Goal: Task Accomplishment & Management: Use online tool/utility

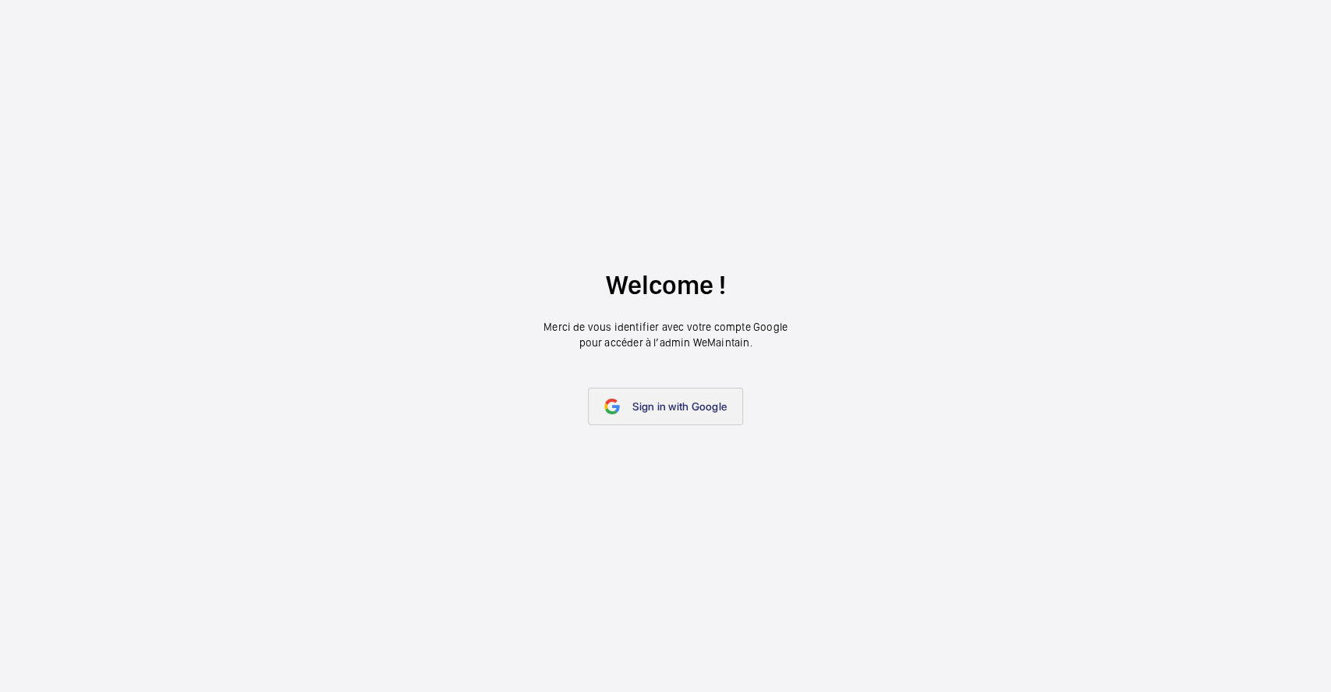
click at [720, 404] on span "Sign in with Google" at bounding box center [680, 406] width 94 height 12
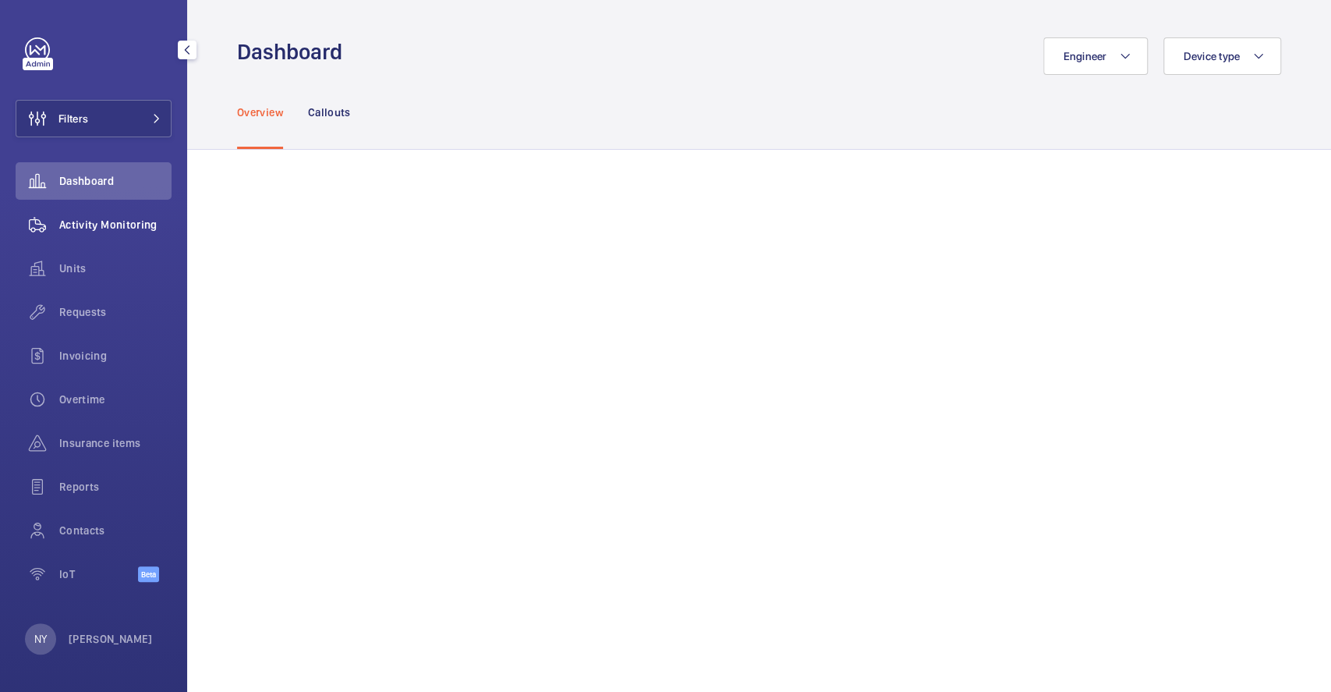
click at [78, 225] on span "Activity Monitoring" at bounding box center [115, 225] width 112 height 16
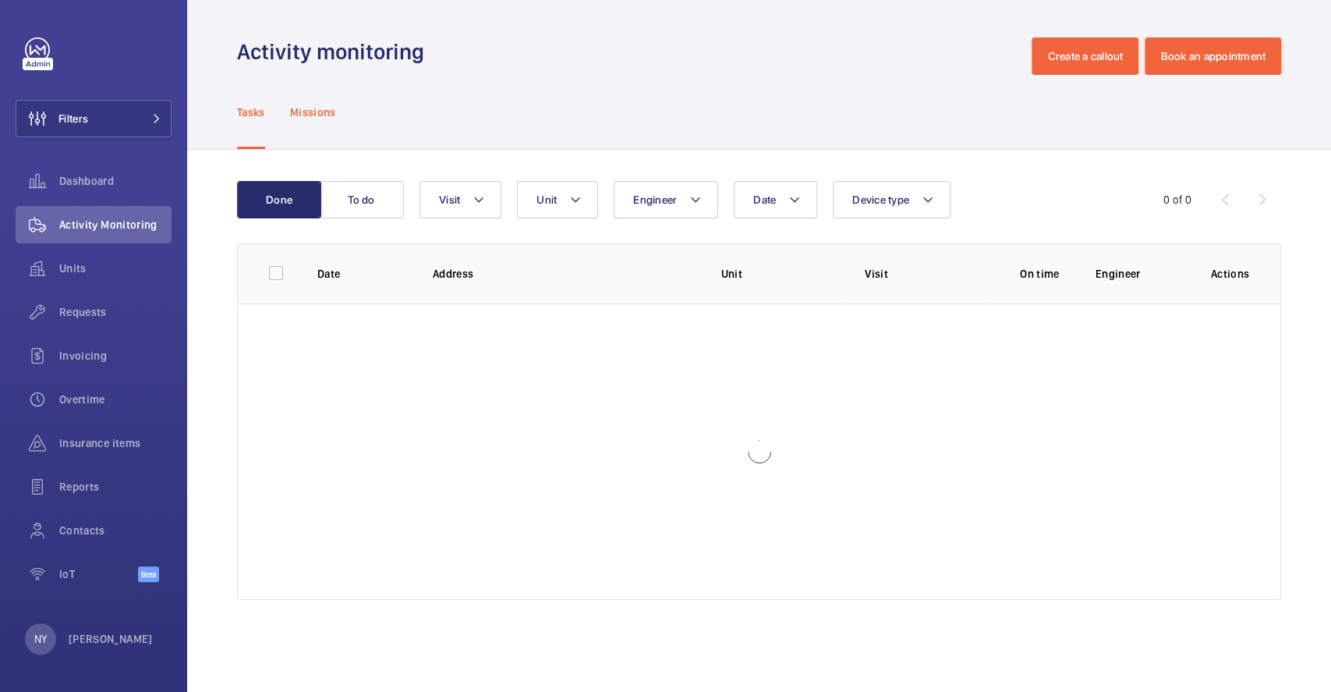
click at [309, 115] on p "Missions" at bounding box center [313, 113] width 46 height 16
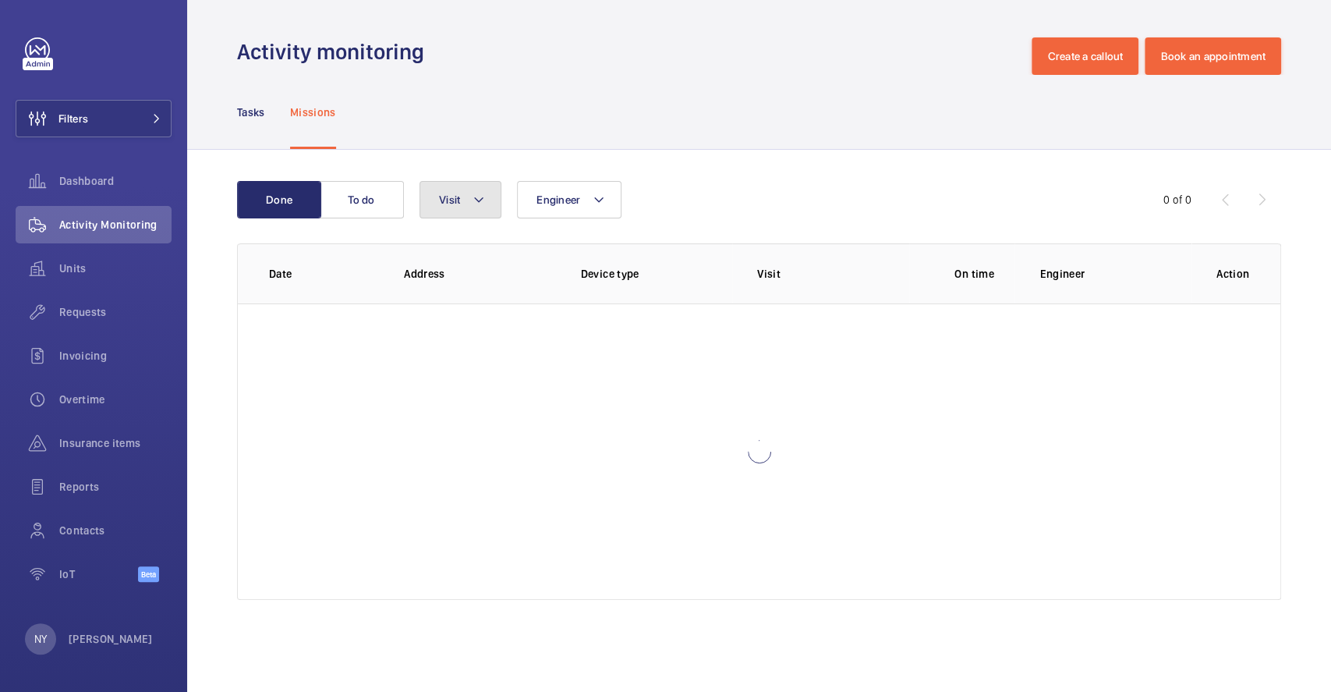
click at [439, 203] on span "Visit" at bounding box center [449, 199] width 21 height 12
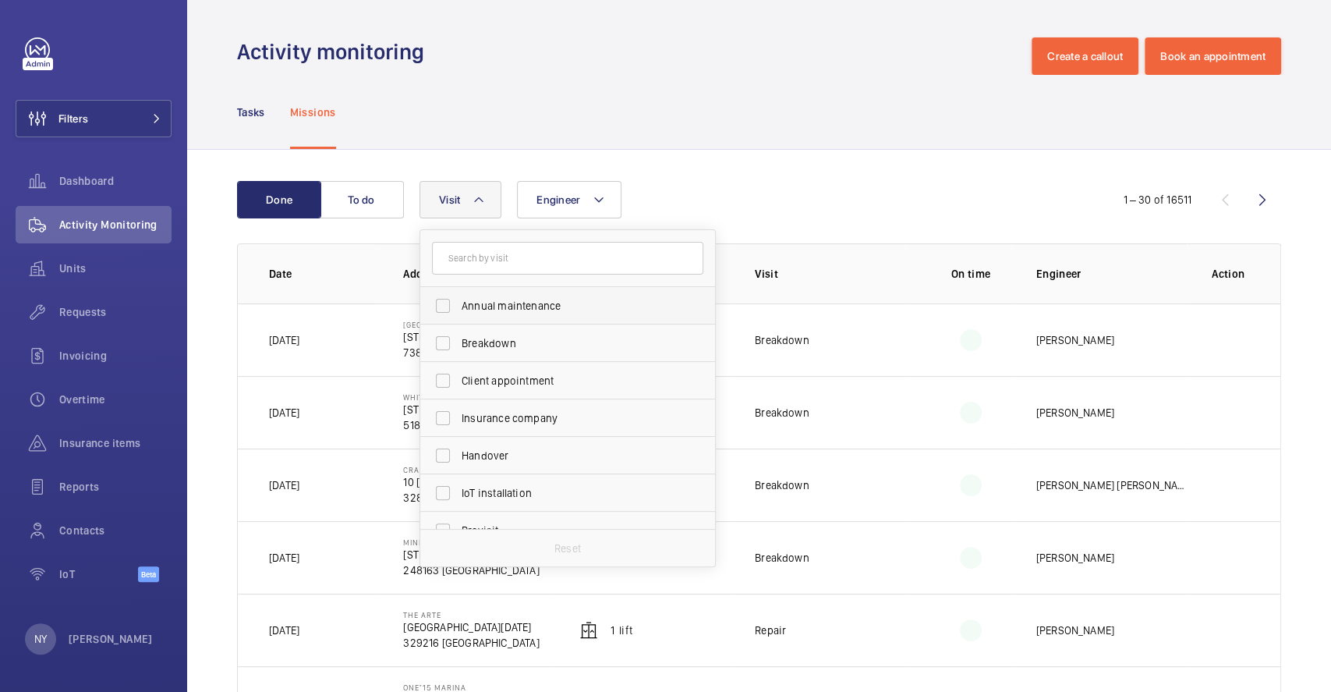
click at [501, 302] on span "Annual maintenance" at bounding box center [569, 306] width 215 height 16
click at [459, 302] on input "Annual maintenance" at bounding box center [442, 305] width 31 height 31
checkbox input "true"
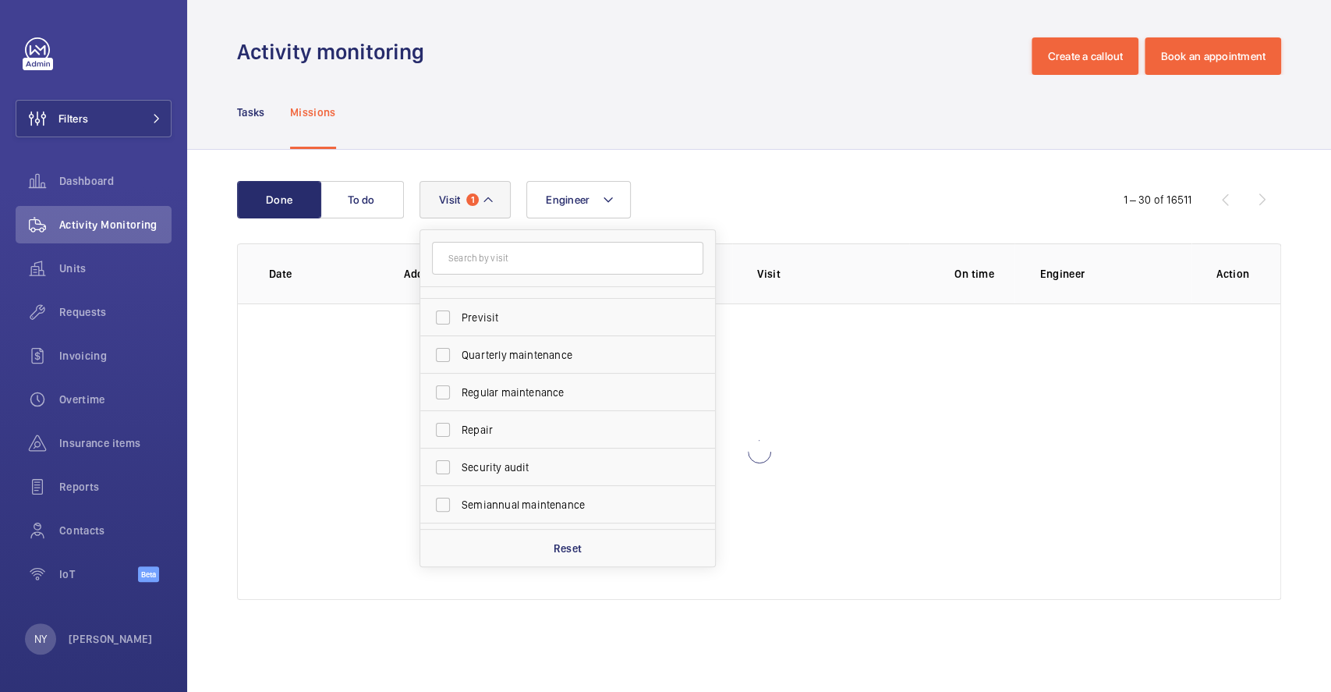
scroll to position [244, 0]
click at [490, 324] on span "Quarterly maintenance" at bounding box center [569, 324] width 215 height 16
click at [459, 324] on input "Quarterly maintenance" at bounding box center [442, 323] width 31 height 31
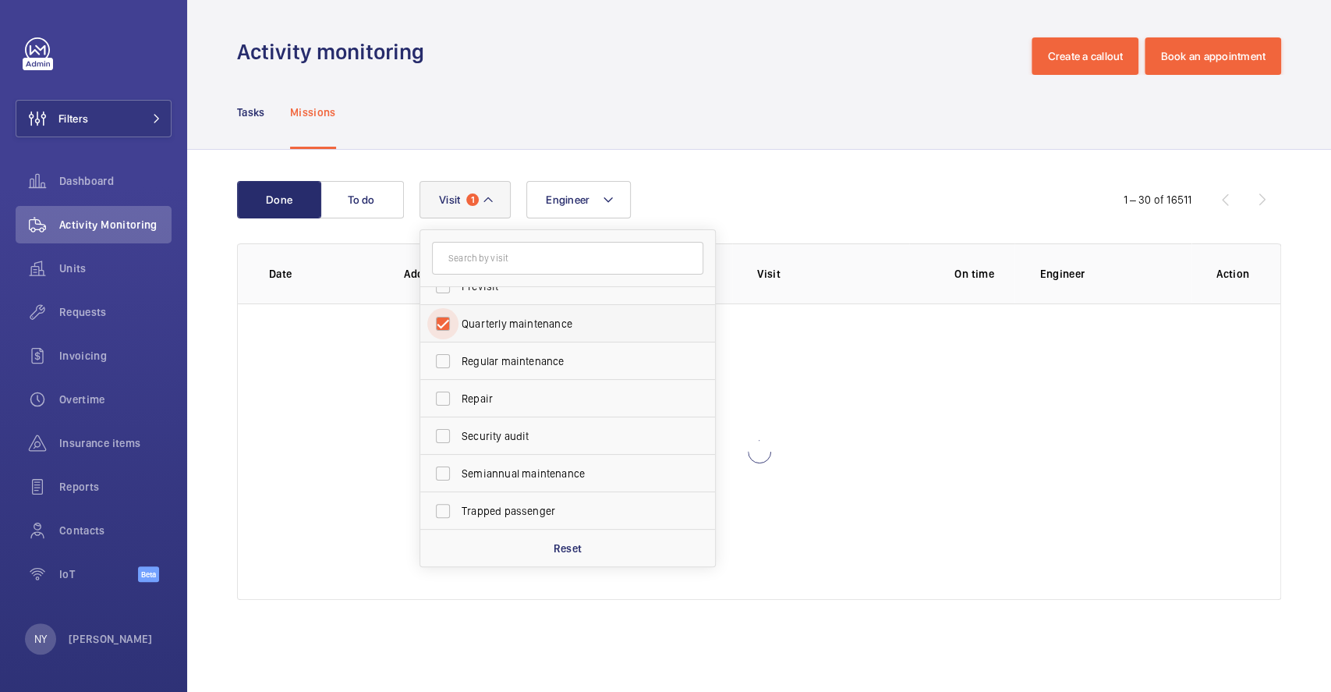
checkbox input "true"
click at [505, 360] on span "Regular maintenance" at bounding box center [569, 361] width 215 height 16
click at [459, 360] on input "Regular maintenance" at bounding box center [442, 361] width 31 height 31
checkbox input "true"
click at [530, 463] on label "Semiannual maintenance" at bounding box center [555, 473] width 271 height 37
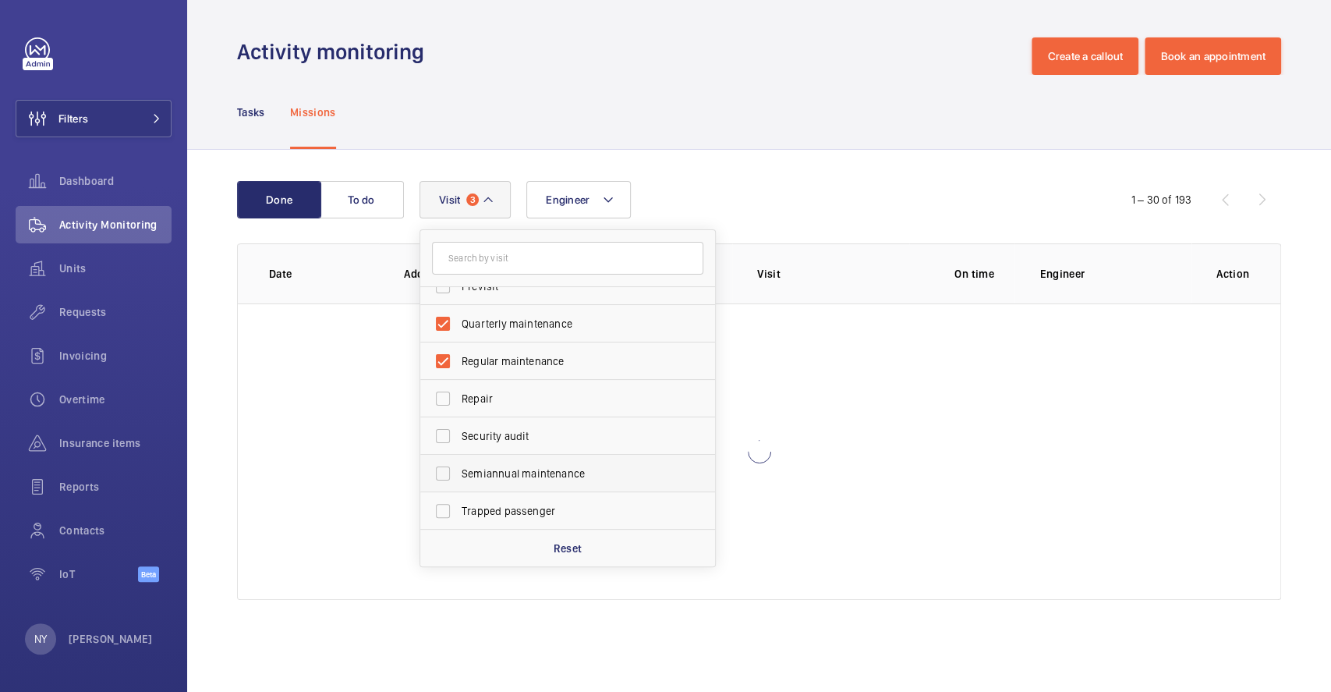
click at [459, 463] on input "Semiannual maintenance" at bounding box center [442, 473] width 31 height 31
checkbox input "true"
click at [101, 101] on button "Filters" at bounding box center [94, 118] width 156 height 37
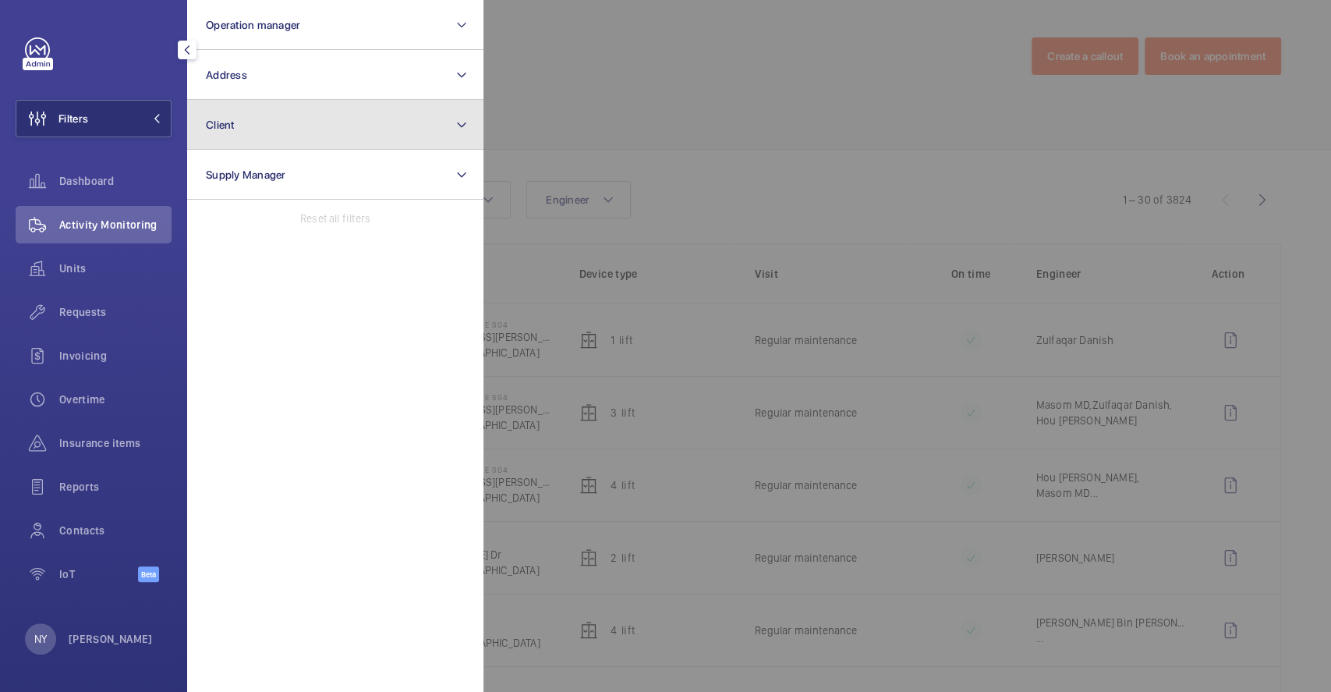
click at [262, 129] on button "Client" at bounding box center [335, 125] width 296 height 50
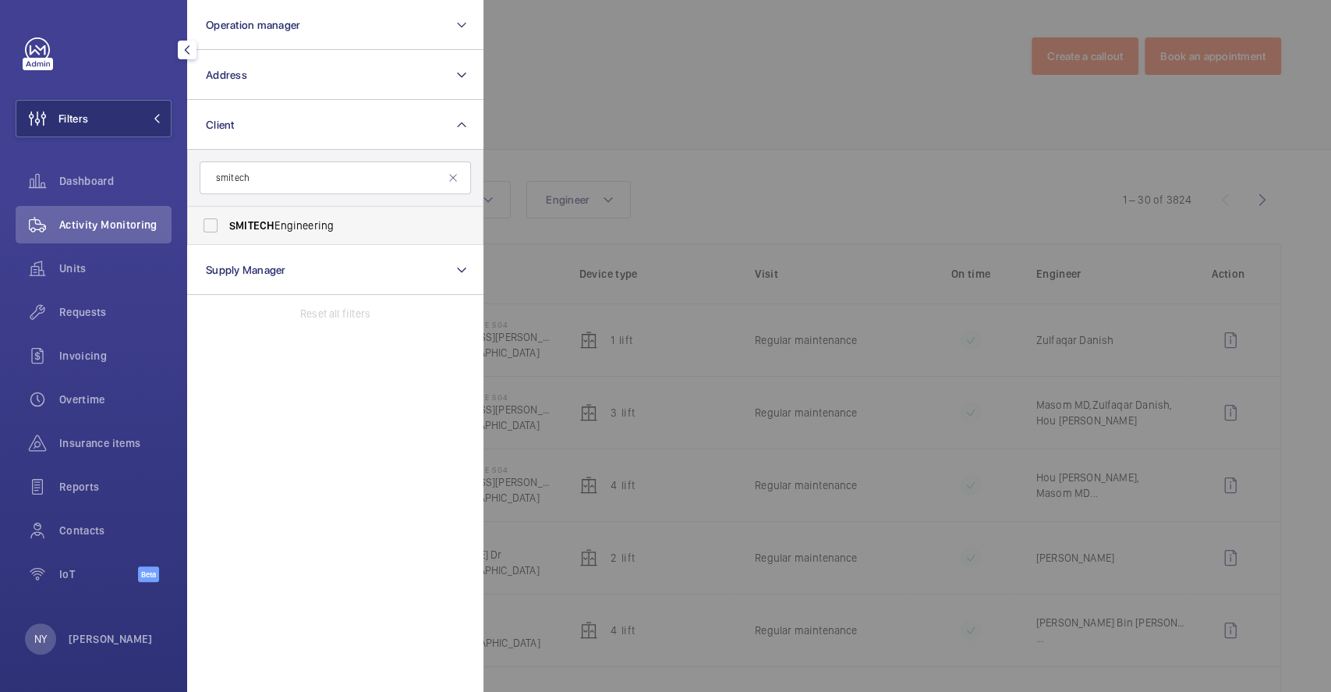
type input "smitech"
click at [387, 223] on span "SMITECH Engineering" at bounding box center [336, 226] width 215 height 16
click at [226, 223] on input "SMITECH Engineering" at bounding box center [210, 225] width 31 height 31
checkbox input "true"
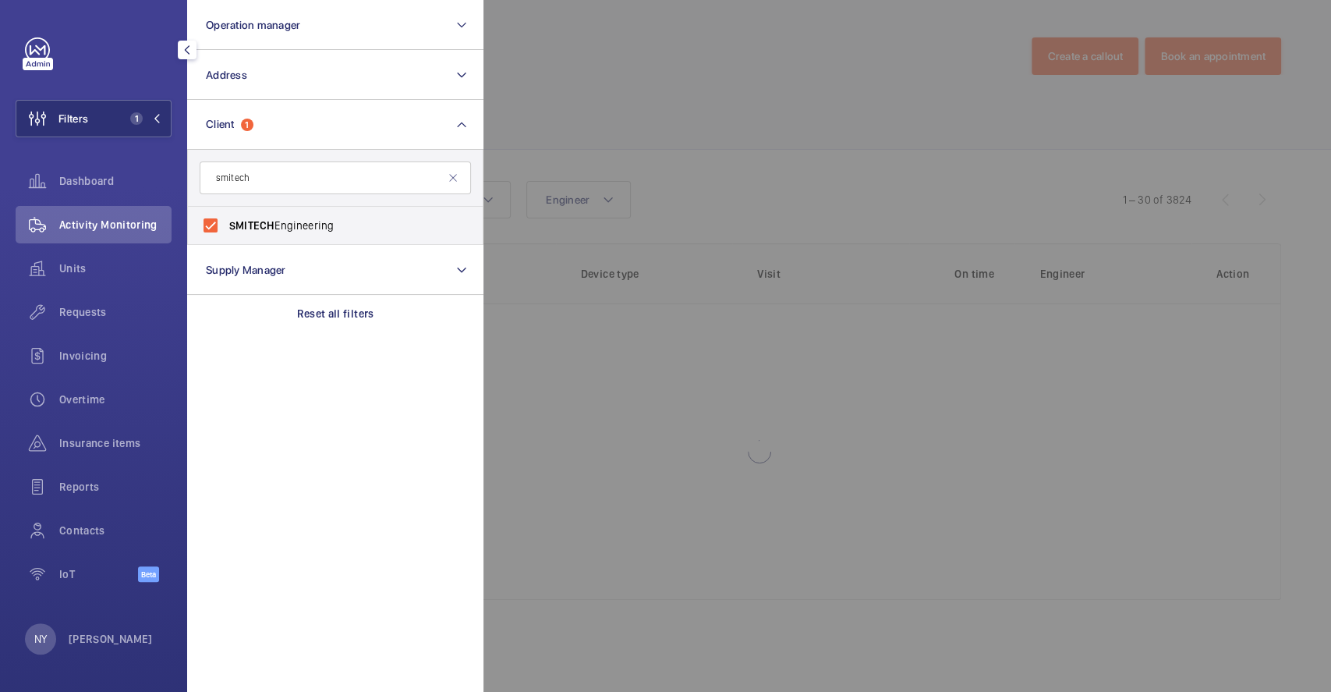
click at [608, 142] on div at bounding box center [1149, 346] width 1331 height 692
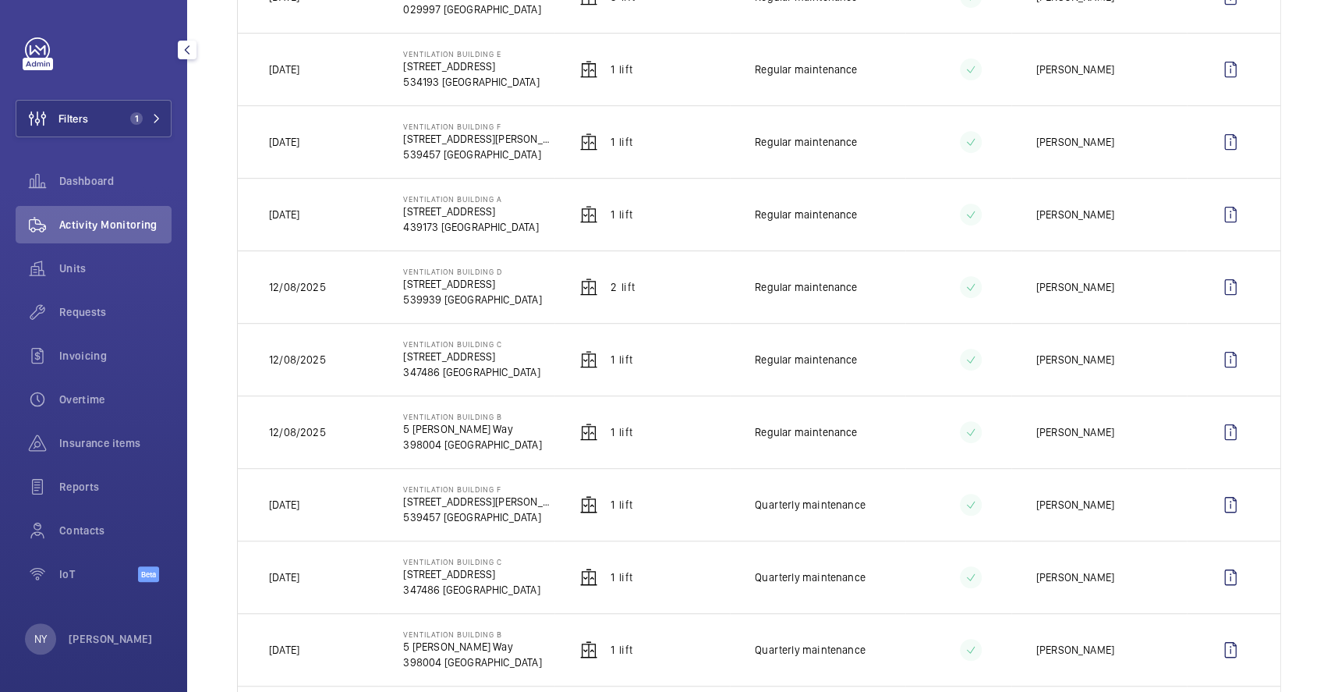
scroll to position [519, 0]
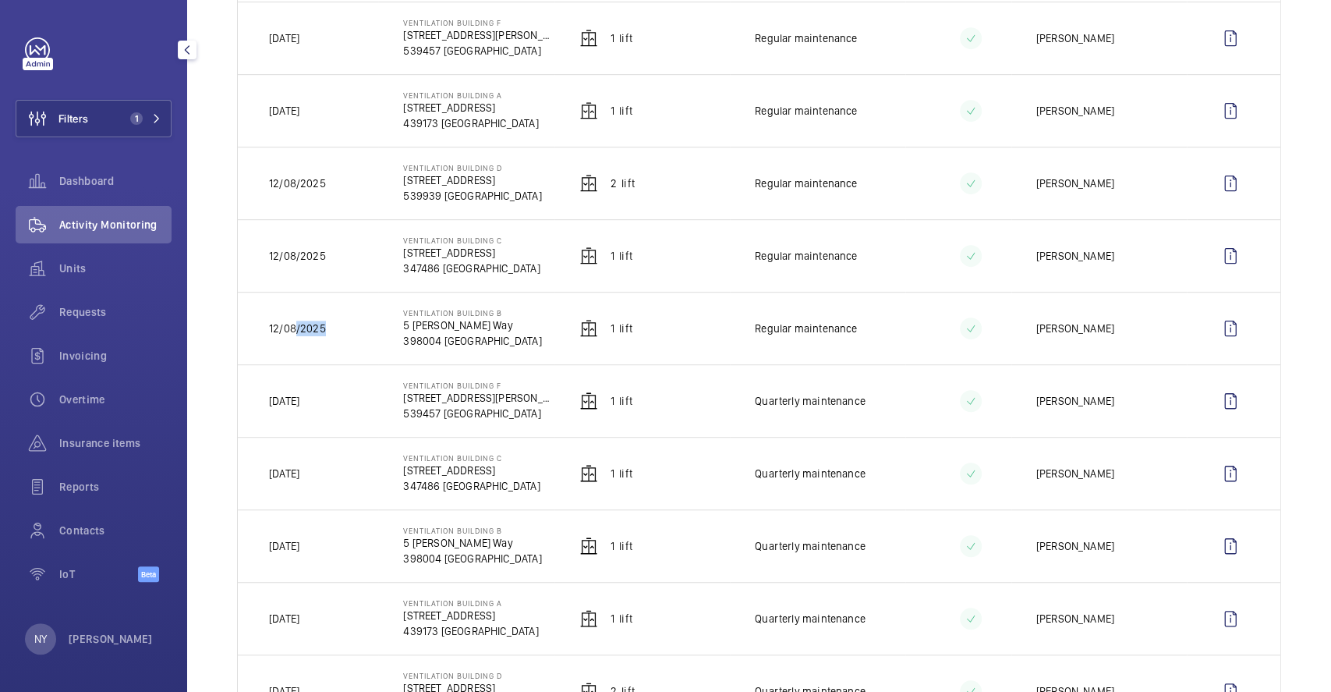
drag, startPoint x: 296, startPoint y: 331, endPoint x: 321, endPoint y: 329, distance: 24.2
click at [321, 329] on p "12/08/2025" at bounding box center [297, 329] width 57 height 16
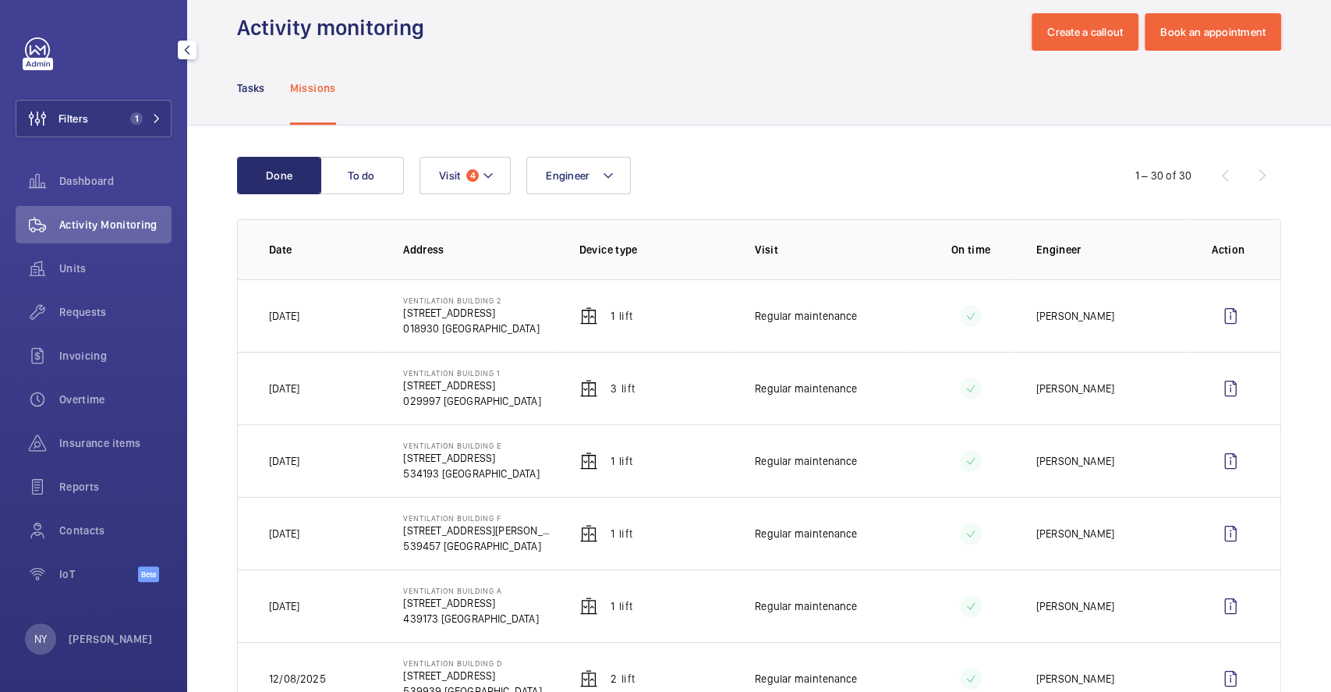
scroll to position [0, 0]
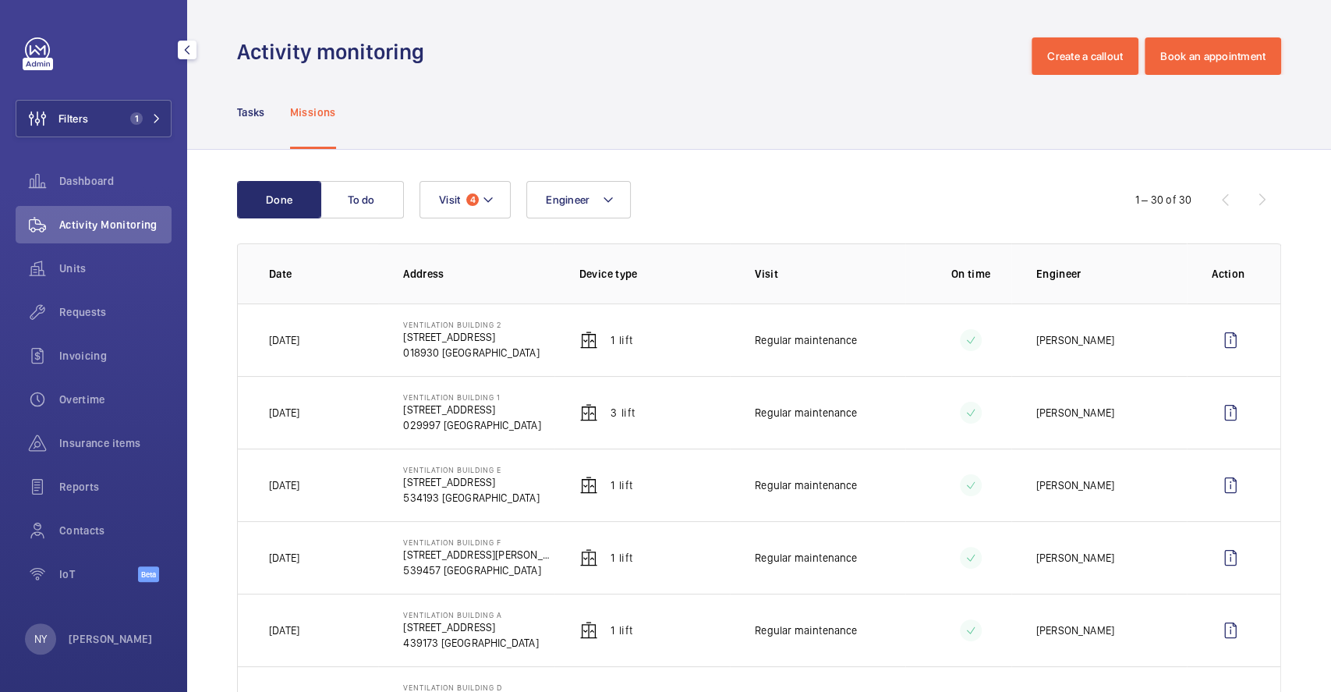
drag, startPoint x: 277, startPoint y: 345, endPoint x: 314, endPoint y: 345, distance: 37.4
click at [300, 345] on p "[DATE]" at bounding box center [284, 340] width 30 height 16
click at [87, 625] on div "NY [PERSON_NAME]" at bounding box center [89, 638] width 128 height 31
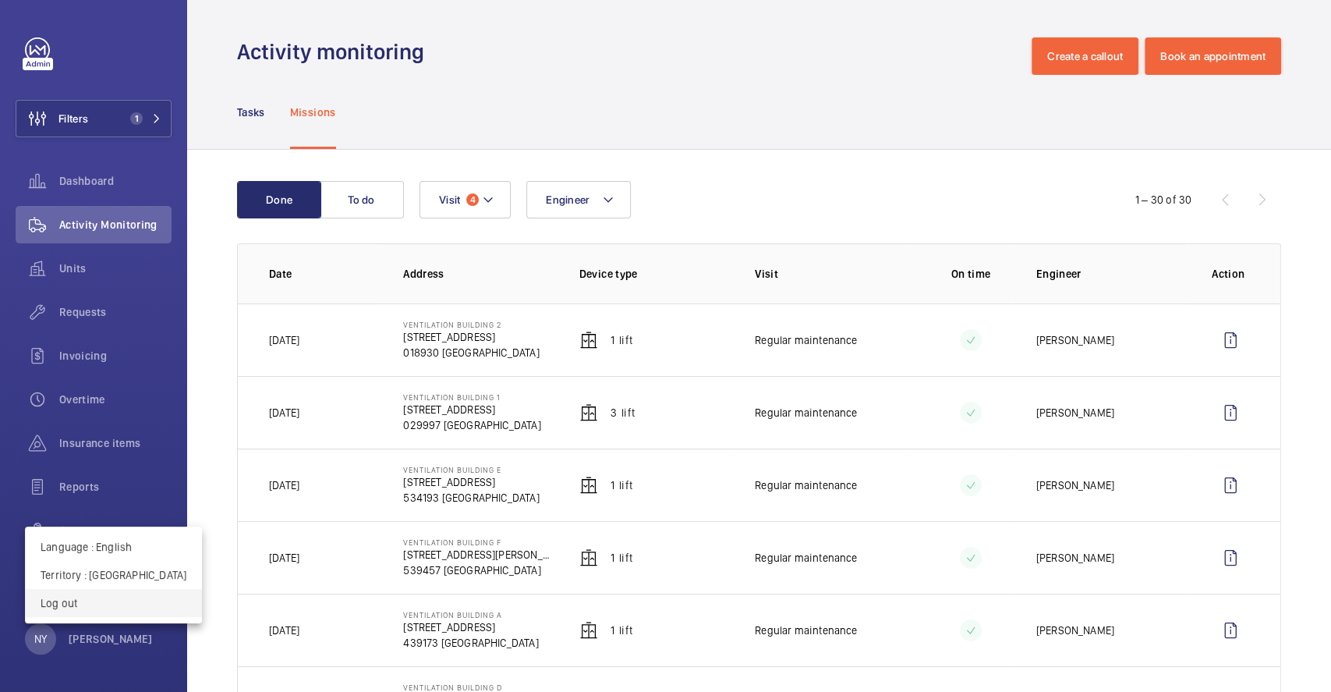
click at [95, 612] on button "Log out" at bounding box center [113, 603] width 177 height 28
